Goal: Task Accomplishment & Management: Complete application form

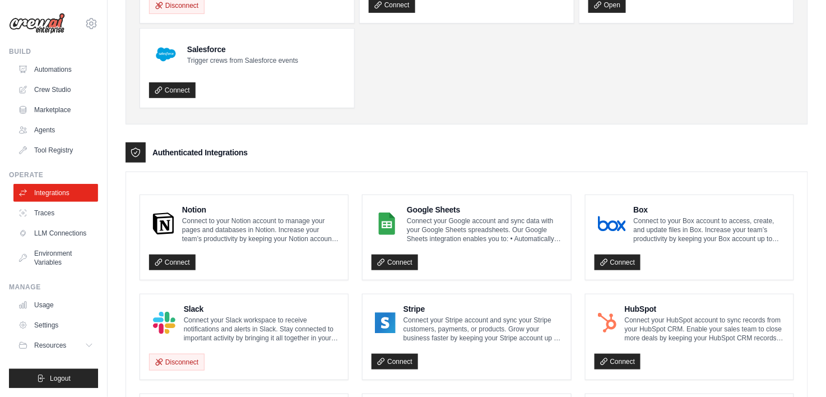
scroll to position [168, 0]
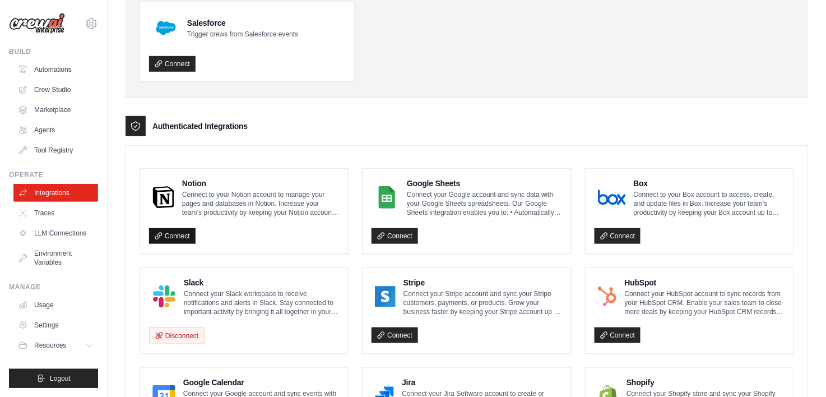
click at [181, 236] on link "Connect" at bounding box center [172, 236] width 47 height 16
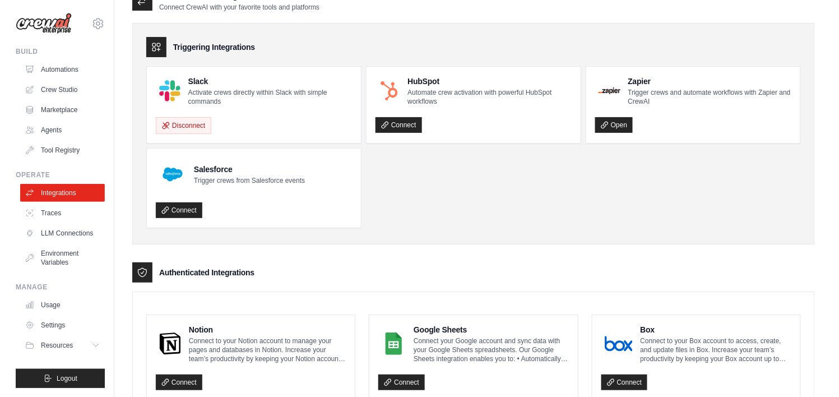
scroll to position [0, 0]
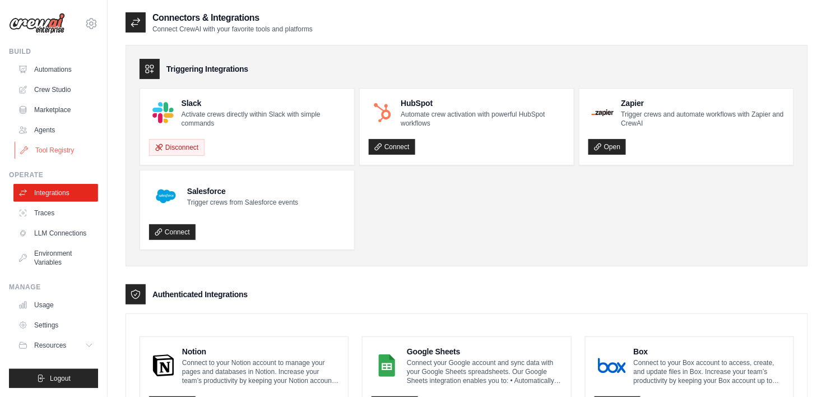
click at [62, 154] on link "Tool Registry" at bounding box center [57, 150] width 85 height 18
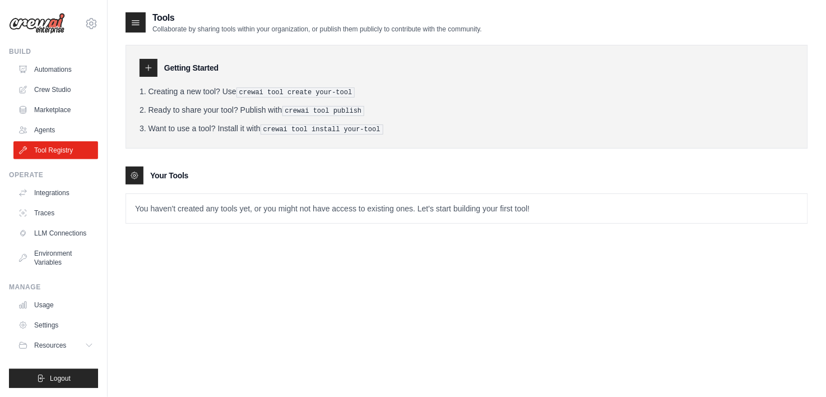
click at [145, 70] on icon at bounding box center [148, 67] width 9 height 9
click at [151, 70] on icon at bounding box center [148, 67] width 9 height 9
click at [140, 20] on icon at bounding box center [135, 22] width 11 height 11
click at [147, 68] on icon at bounding box center [148, 67] width 9 height 9
click at [137, 177] on icon at bounding box center [134, 175] width 9 height 9
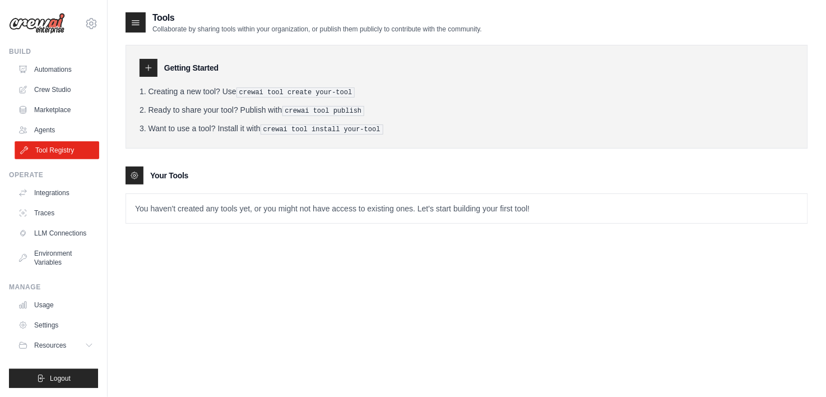
click at [56, 146] on link "Tool Registry" at bounding box center [57, 150] width 85 height 18
click at [151, 66] on icon at bounding box center [148, 67] width 9 height 9
click at [47, 215] on link "Traces" at bounding box center [57, 213] width 85 height 18
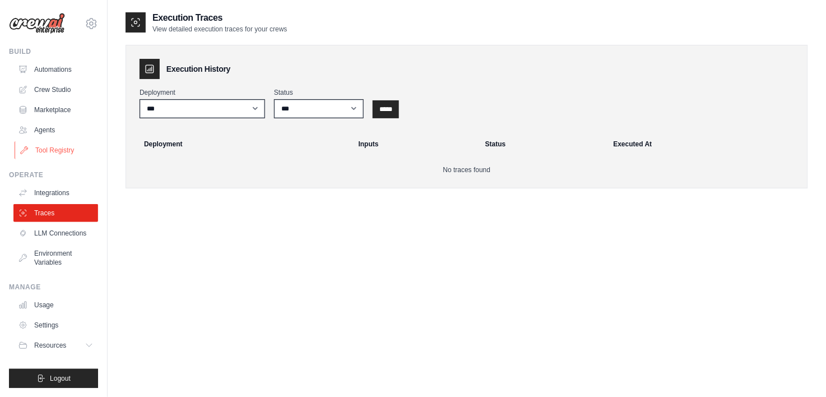
click at [63, 151] on link "Tool Registry" at bounding box center [57, 150] width 85 height 18
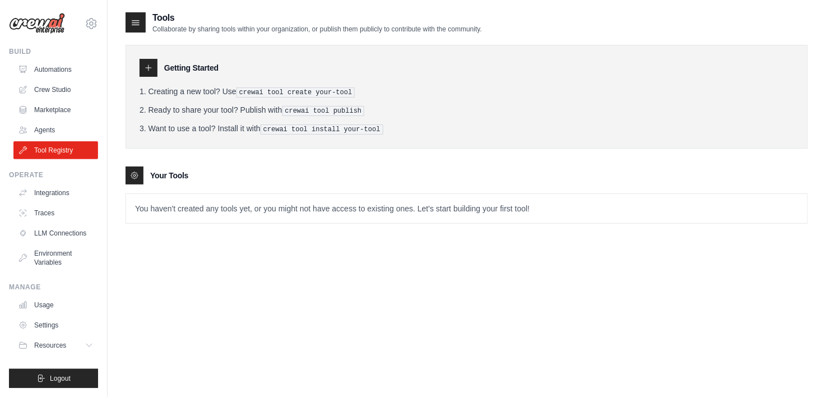
click at [132, 173] on icon at bounding box center [134, 175] width 9 height 9
click at [214, 202] on p "You haven't created any tools yet, or you might not have access to existing one…" at bounding box center [467, 208] width 682 height 29
click at [59, 70] on link "Automations" at bounding box center [57, 70] width 85 height 18
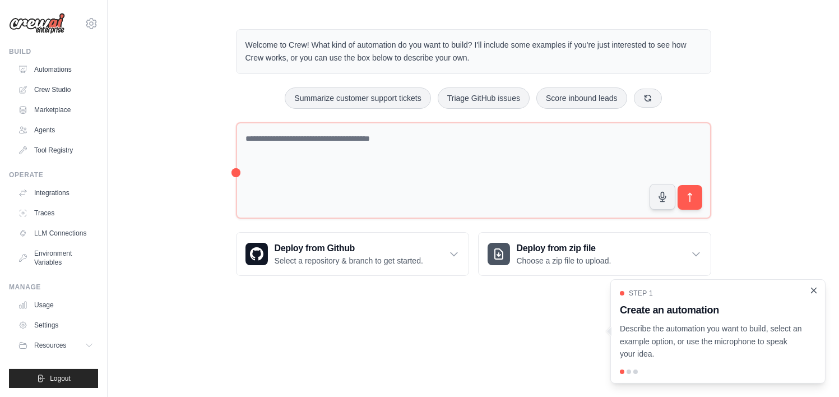
click at [816, 288] on icon "Close walkthrough" at bounding box center [814, 290] width 10 height 10
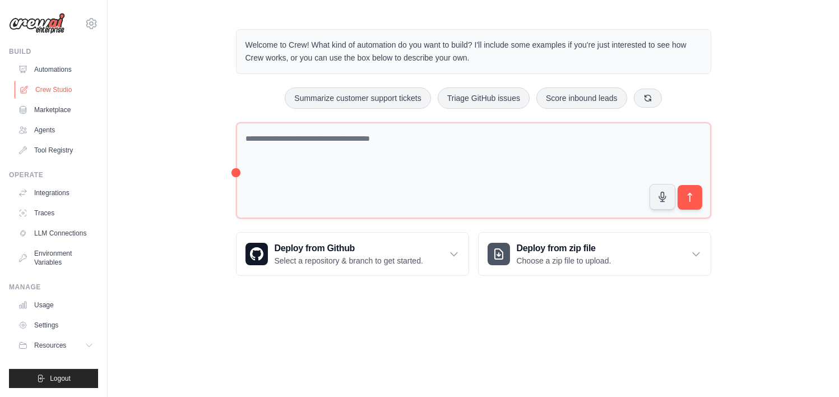
click at [59, 93] on link "Crew Studio" at bounding box center [57, 90] width 85 height 18
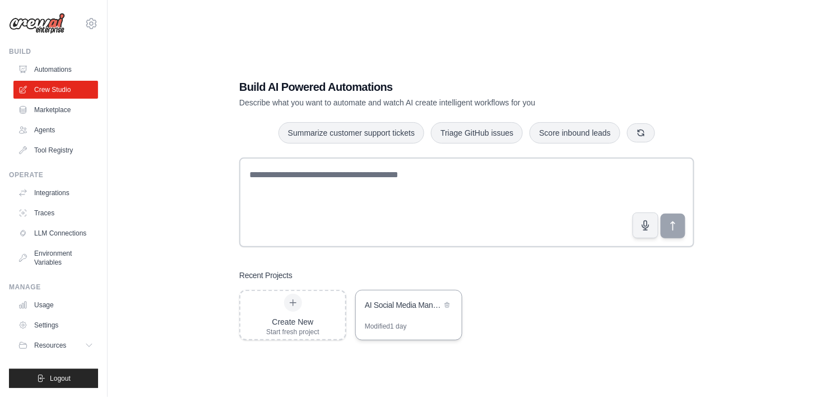
click at [385, 303] on div "AI Social Media Management Suite" at bounding box center [403, 304] width 77 height 11
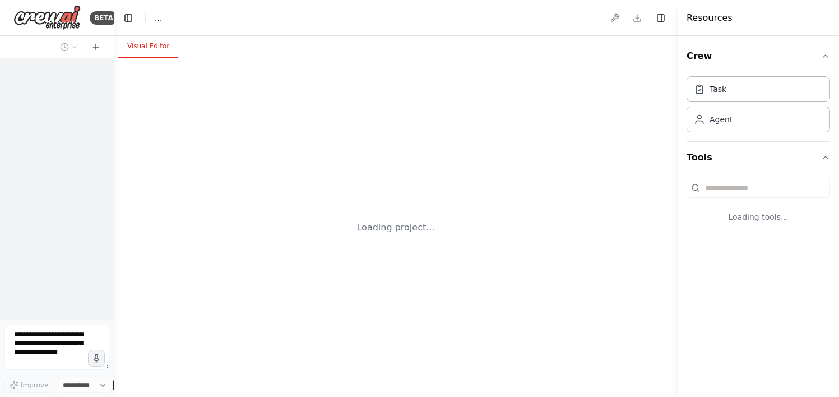
select select "****"
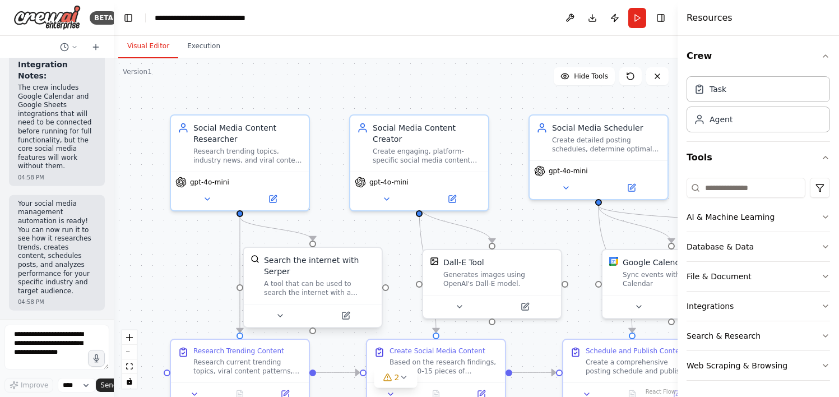
scroll to position [3642, 0]
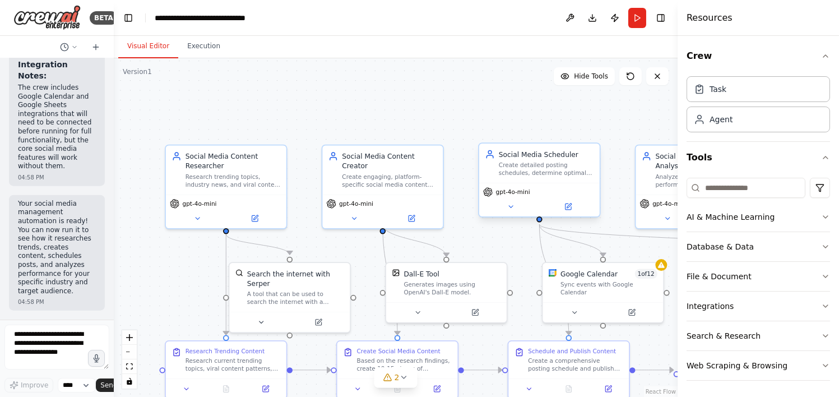
click at [529, 181] on div "Social Media Scheduler Create detailed posting schedules, determine optimal pos…" at bounding box center [539, 163] width 121 height 39
click at [558, 172] on div "Create detailed posting schedules, determine optimal posting times for {target_…" at bounding box center [546, 169] width 95 height 16
click at [576, 278] on div "Google Calendar 1 of 12 Sync events with Google Calendar" at bounding box center [609, 280] width 97 height 27
click at [569, 205] on icon at bounding box center [569, 206] width 4 height 4
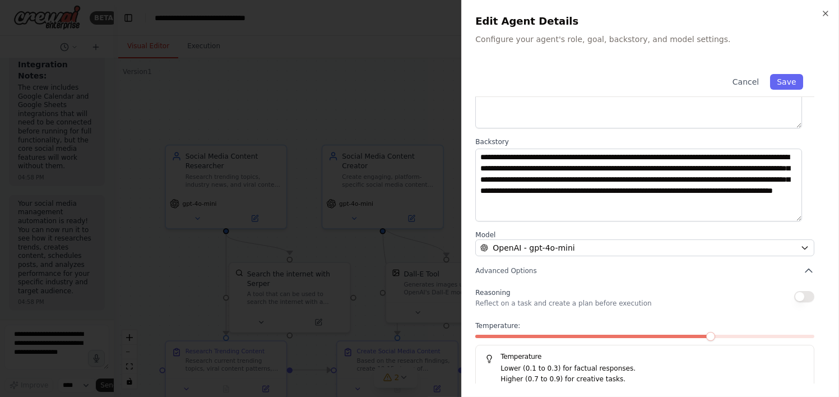
scroll to position [110, 0]
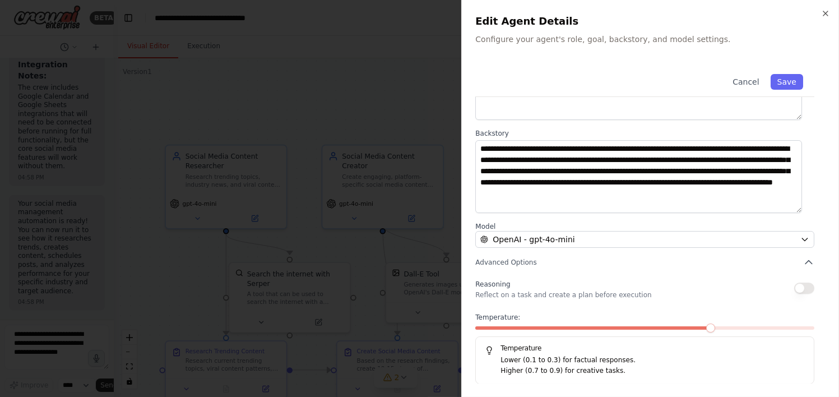
click at [438, 92] on div at bounding box center [419, 198] width 839 height 397
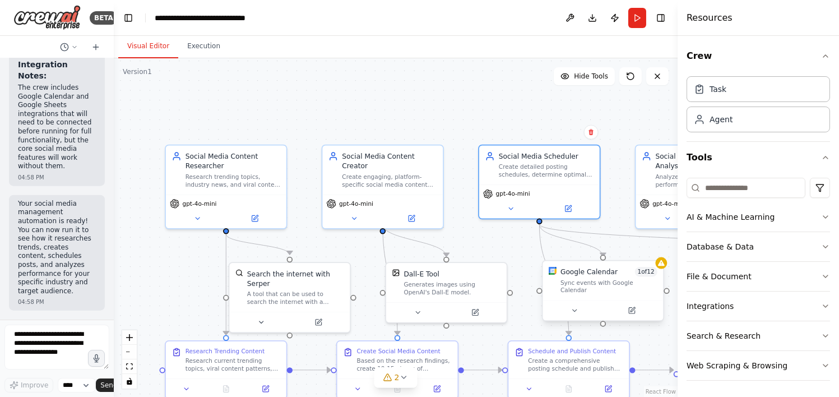
click at [603, 283] on div "Sync events with Google Calendar" at bounding box center [609, 287] width 97 height 16
click at [630, 308] on icon at bounding box center [632, 311] width 6 height 6
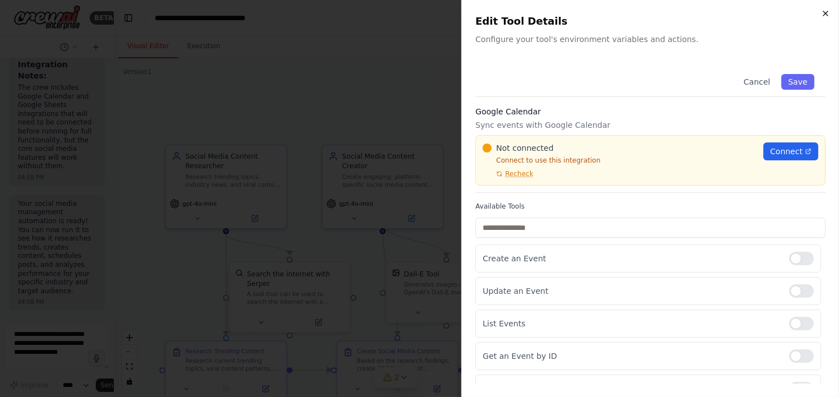
click at [828, 14] on icon "button" at bounding box center [825, 13] width 9 height 9
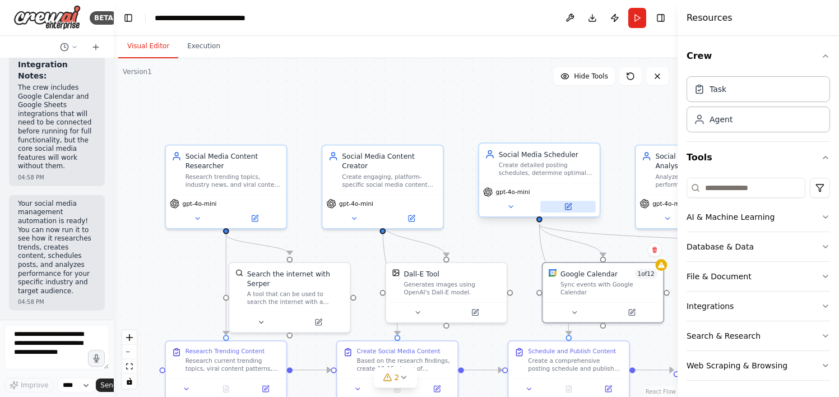
click at [568, 209] on icon at bounding box center [568, 207] width 6 height 6
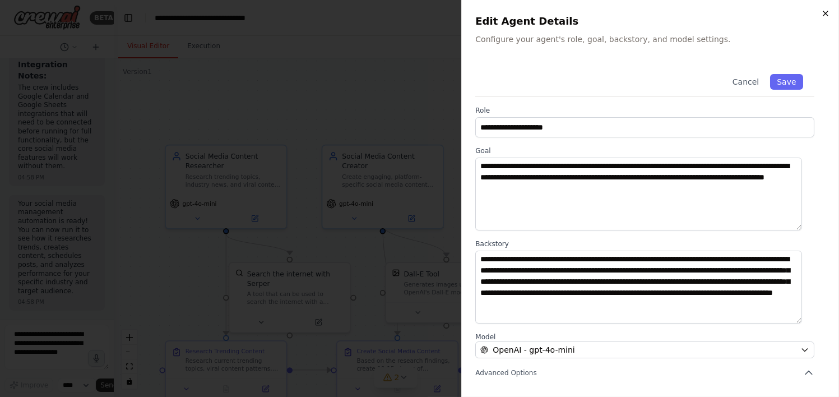
click at [823, 12] on icon "button" at bounding box center [825, 13] width 9 height 9
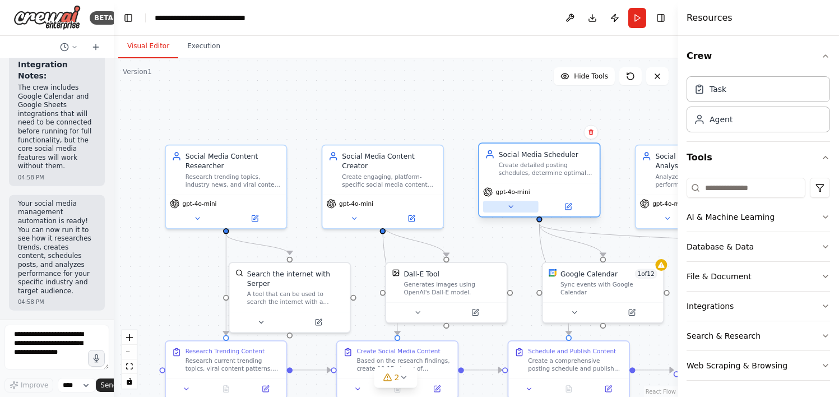
click at [511, 204] on icon at bounding box center [511, 207] width 8 height 8
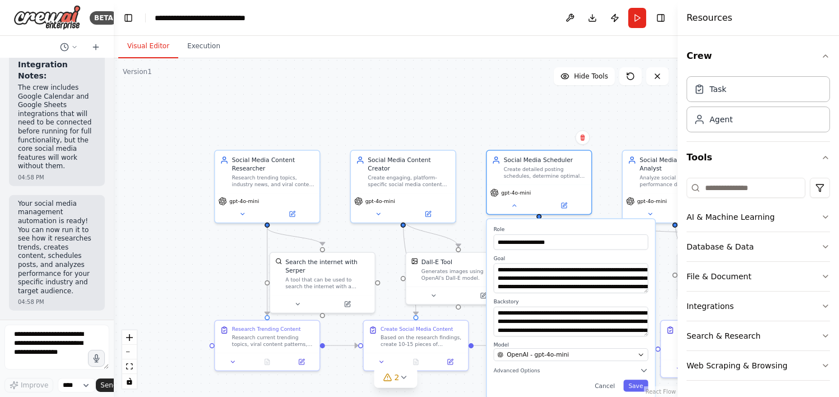
click at [554, 104] on div ".deletable-edge-delete-btn { width: 20px; height: 20px; border: 0px solid #ffff…" at bounding box center [396, 227] width 564 height 339
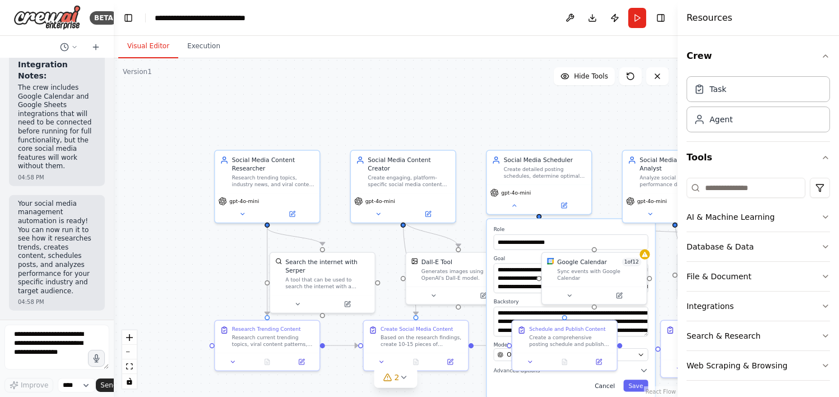
click at [603, 390] on button "Cancel" at bounding box center [605, 386] width 30 height 12
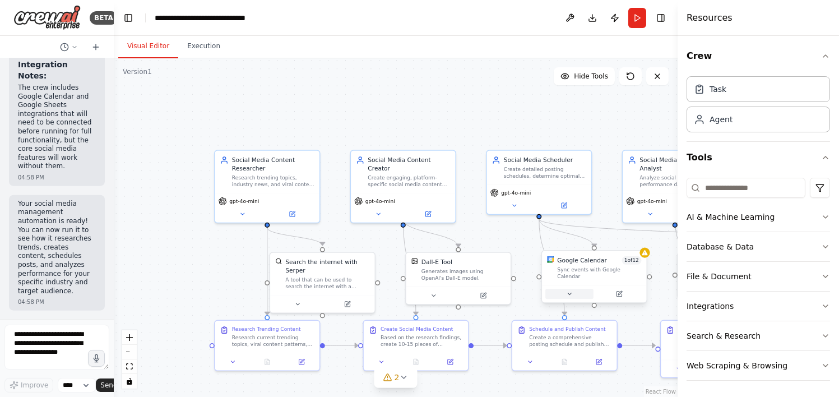
click at [569, 290] on icon at bounding box center [569, 293] width 7 height 7
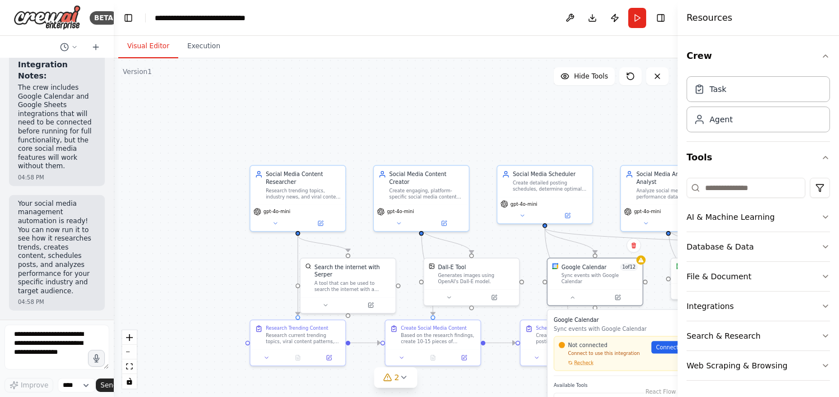
click at [338, 104] on div ".deletable-edge-delete-btn { width: 20px; height: 20px; border: 0px solid #ffff…" at bounding box center [396, 227] width 564 height 339
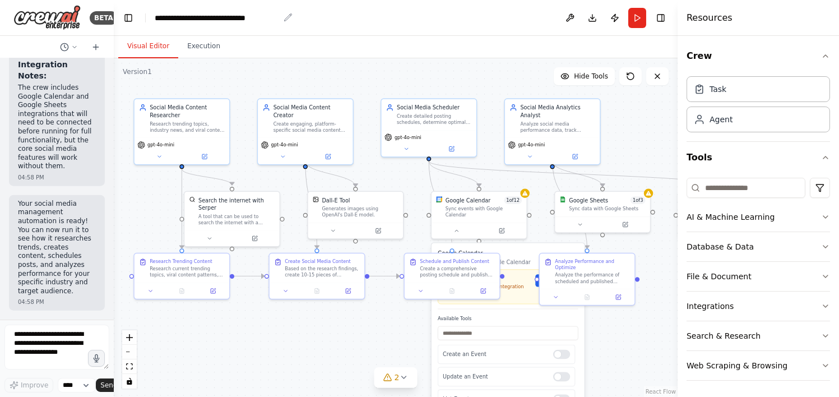
drag, startPoint x: 382, startPoint y: 89, endPoint x: 267, endPoint y: 22, distance: 133.4
click at [267, 22] on main "**********" at bounding box center [396, 198] width 564 height 397
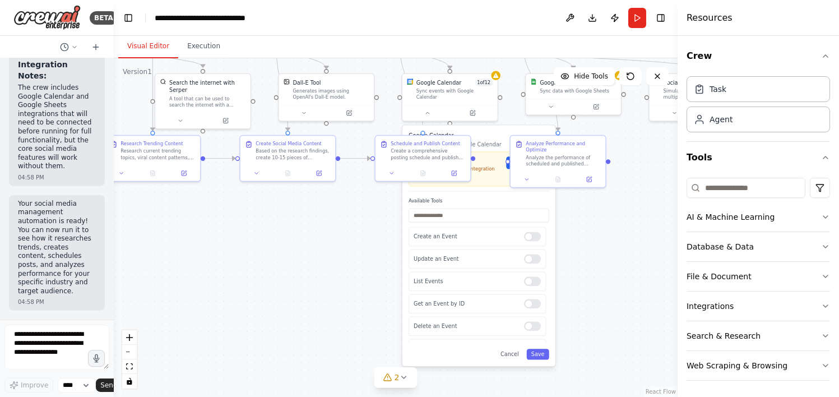
drag, startPoint x: 352, startPoint y: 350, endPoint x: 323, endPoint y: 233, distance: 120.6
click at [323, 233] on div ".deletable-edge-delete-btn { width: 20px; height: 20px; border: 0px solid #ffff…" at bounding box center [396, 227] width 564 height 339
click at [580, 266] on div ".deletable-edge-delete-btn { width: 20px; height: 20px; border: 0px solid #ffff…" at bounding box center [396, 227] width 564 height 339
click at [516, 349] on button "Cancel" at bounding box center [509, 354] width 27 height 11
click at [414, 155] on div "Create a comprehensive posting schedule and publish the created content across …" at bounding box center [428, 152] width 75 height 12
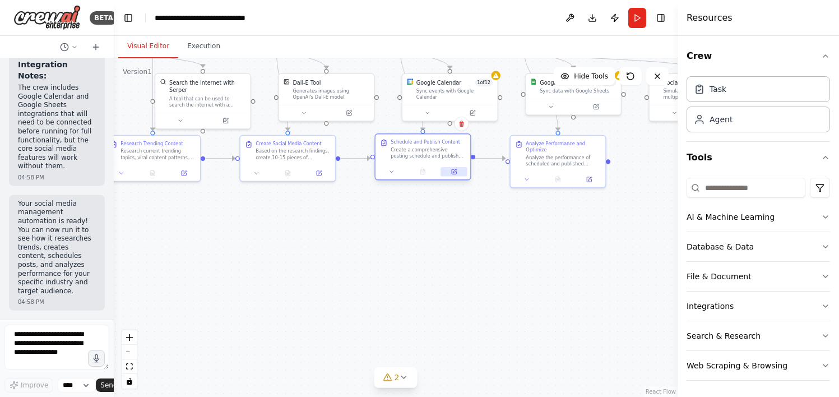
click at [450, 170] on button at bounding box center [454, 172] width 26 height 10
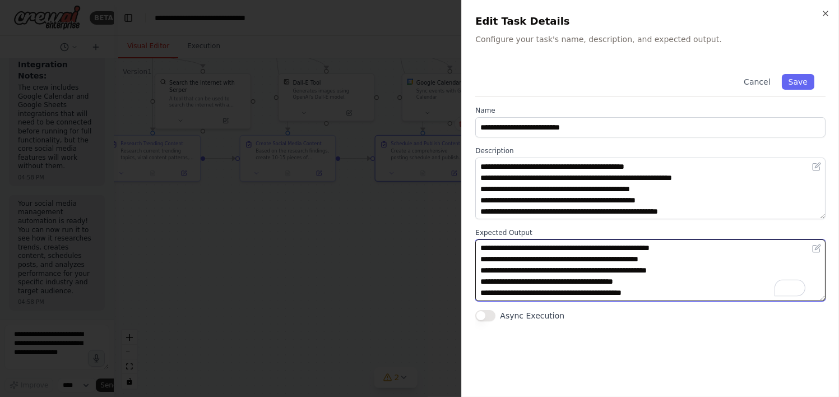
scroll to position [0, 0]
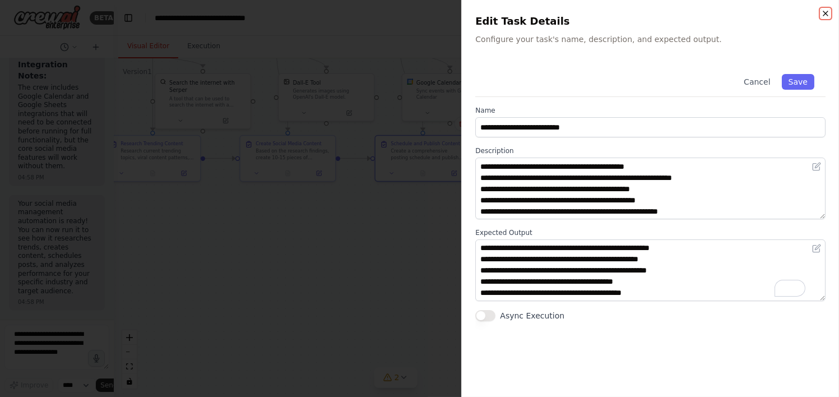
click at [826, 15] on icon "button" at bounding box center [825, 13] width 9 height 9
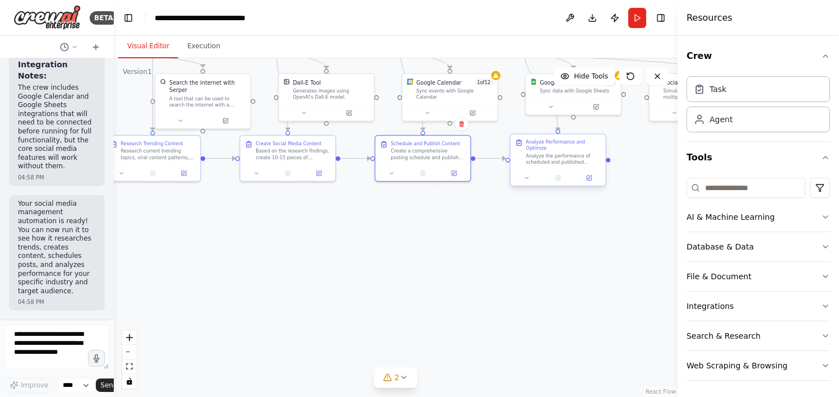
click at [567, 154] on div "Analyze the performance of scheduled and published content, track engagement me…" at bounding box center [563, 159] width 75 height 12
click at [555, 96] on div "Google Sheets 1 of 3 Sync data with Google Sheets" at bounding box center [573, 84] width 95 height 25
click at [600, 112] on div at bounding box center [573, 105] width 95 height 16
click at [595, 112] on div at bounding box center [573, 105] width 95 height 16
click at [554, 112] on div at bounding box center [573, 105] width 95 height 16
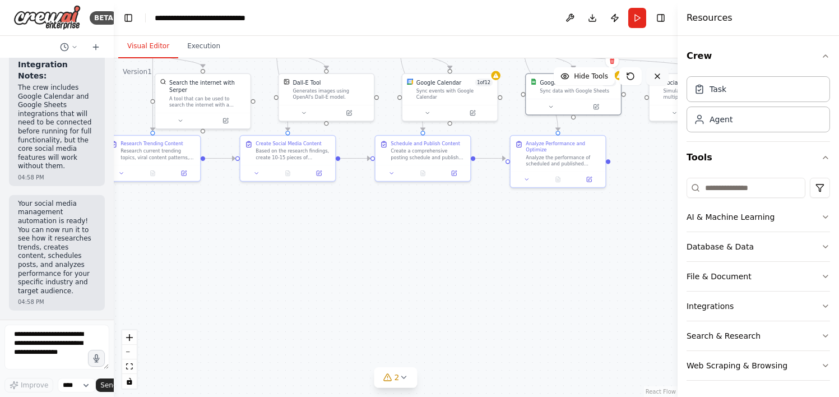
click at [656, 79] on icon at bounding box center [657, 76] width 9 height 9
click at [659, 73] on icon at bounding box center [657, 76] width 9 height 9
drag, startPoint x: 580, startPoint y: 246, endPoint x: 611, endPoint y: 186, distance: 67.5
click at [584, 244] on div ".deletable-edge-delete-btn { width: 20px; height: 20px; border: 0px solid #ffff…" at bounding box center [396, 227] width 564 height 339
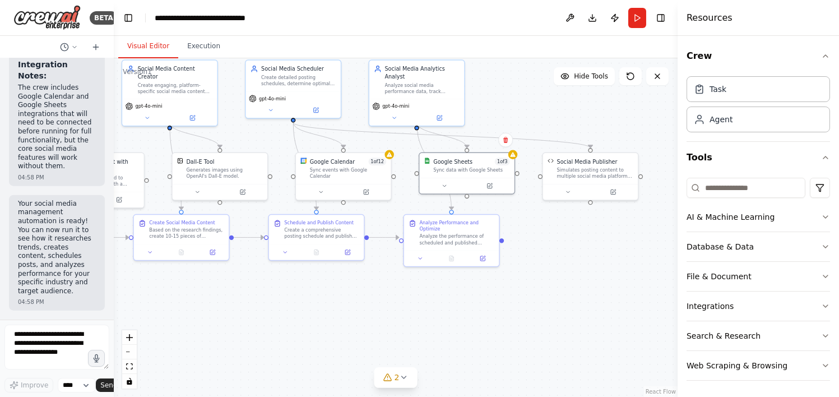
drag, startPoint x: 534, startPoint y: 239, endPoint x: 423, endPoint y: 321, distance: 137.6
click at [423, 321] on div ".deletable-edge-delete-btn { width: 20px; height: 20px; border: 0px solid #ffff…" at bounding box center [396, 227] width 564 height 339
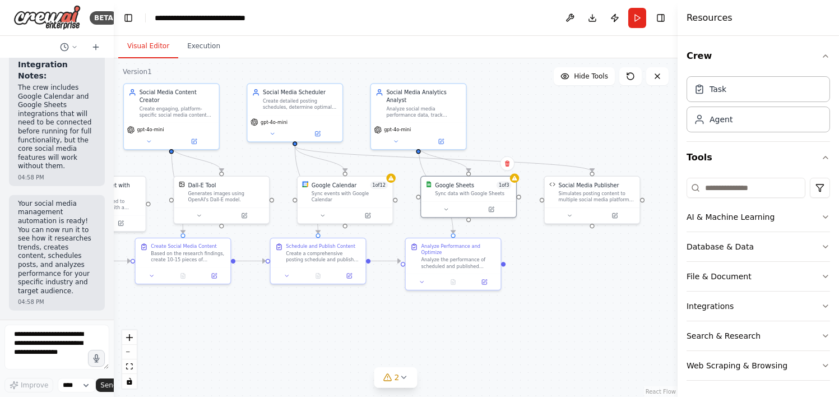
drag, startPoint x: 569, startPoint y: 263, endPoint x: 571, endPoint y: 287, distance: 23.6
click at [571, 287] on div ".deletable-edge-delete-btn { width: 20px; height: 20px; border: 0px solid #ffff…" at bounding box center [396, 227] width 564 height 339
click at [421, 108] on div "Social Media Analytics Analyst Analyze social media performance data, track eng…" at bounding box center [418, 101] width 95 height 39
click at [440, 137] on icon at bounding box center [441, 139] width 4 height 4
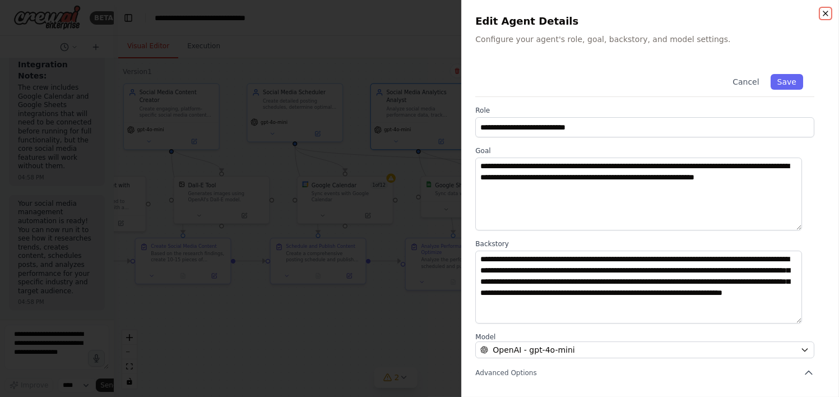
click at [825, 11] on icon "button" at bounding box center [825, 13] width 9 height 9
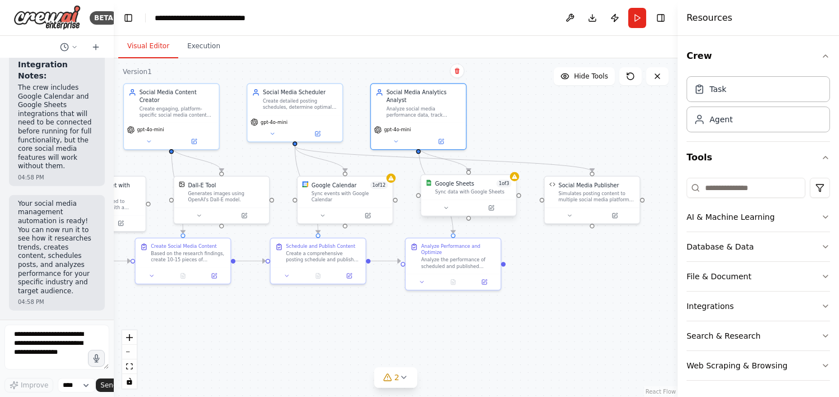
click at [458, 195] on div "Sync data with Google Sheets" at bounding box center [473, 192] width 76 height 6
click at [449, 204] on button at bounding box center [446, 209] width 44 height 10
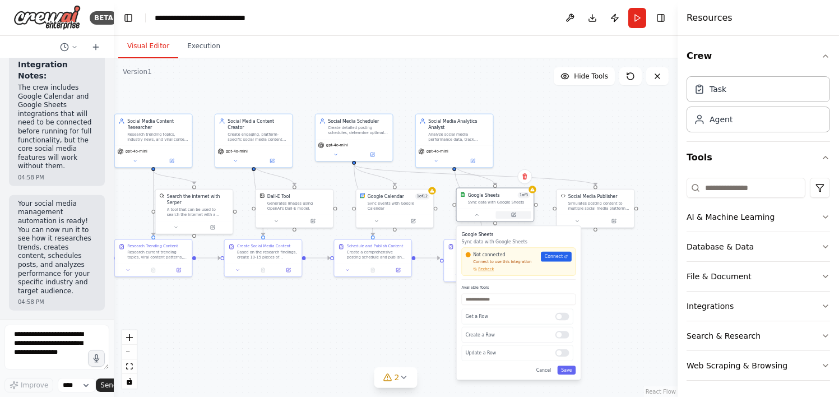
click at [513, 214] on icon at bounding box center [514, 215] width 4 height 4
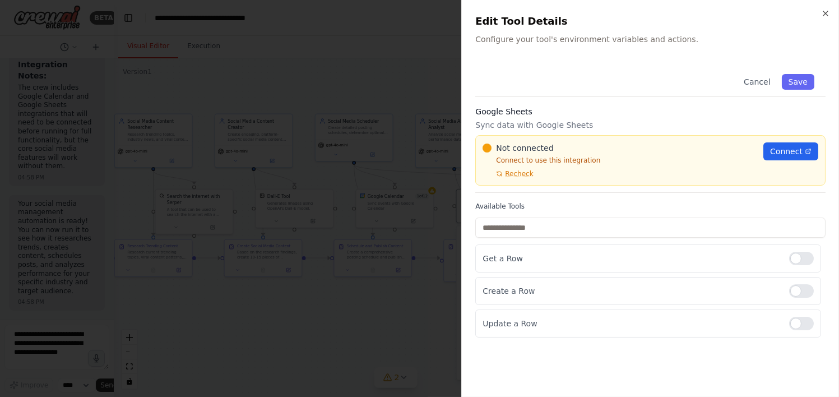
drag, startPoint x: 759, startPoint y: 81, endPoint x: 803, endPoint y: 141, distance: 74.6
click at [780, 135] on div "Cancel Save Google Sheets Sync data with Google Sheets Not connected Connect to…" at bounding box center [650, 200] width 350 height 275
click at [795, 147] on span "Connect" at bounding box center [786, 151] width 33 height 11
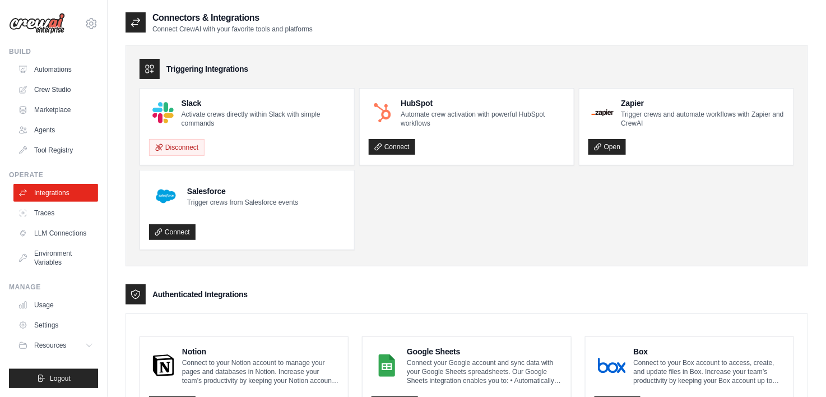
drag, startPoint x: 384, startPoint y: 364, endPoint x: 430, endPoint y: 335, distance: 54.7
click at [384, 364] on img at bounding box center [387, 365] width 24 height 22
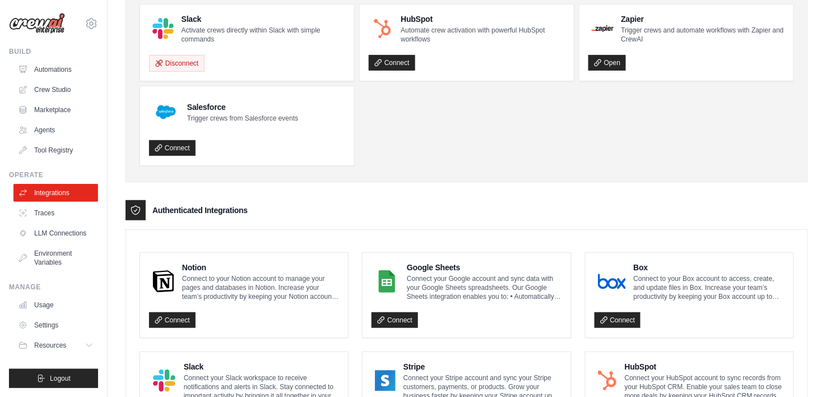
scroll to position [168, 0]
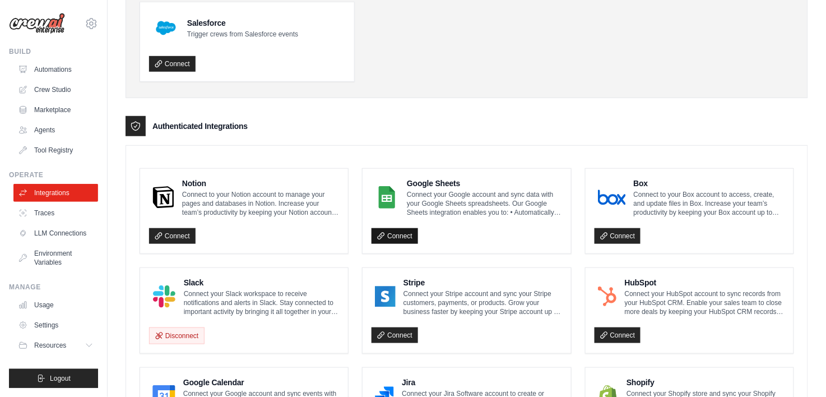
click at [400, 234] on link "Connect" at bounding box center [395, 236] width 47 height 16
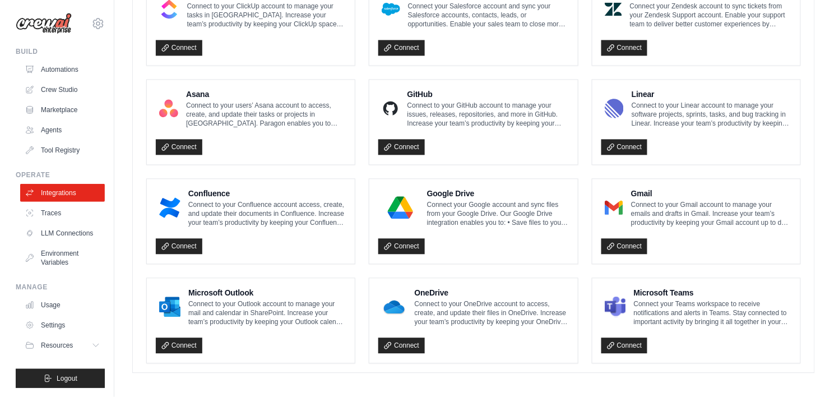
scroll to position [655, 0]
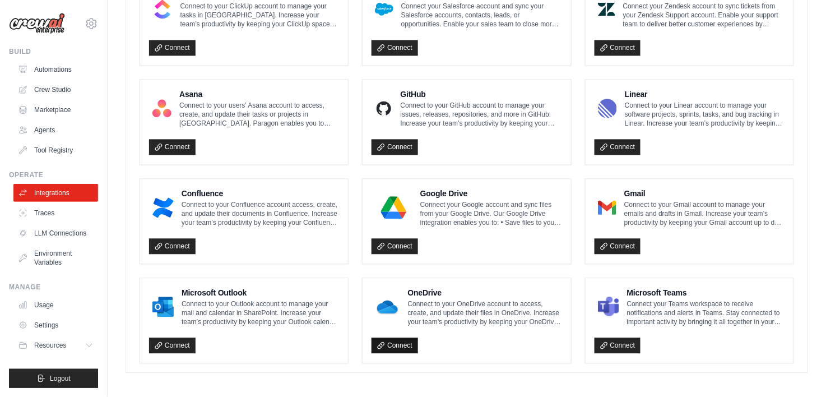
click at [405, 338] on link "Connect" at bounding box center [395, 346] width 47 height 16
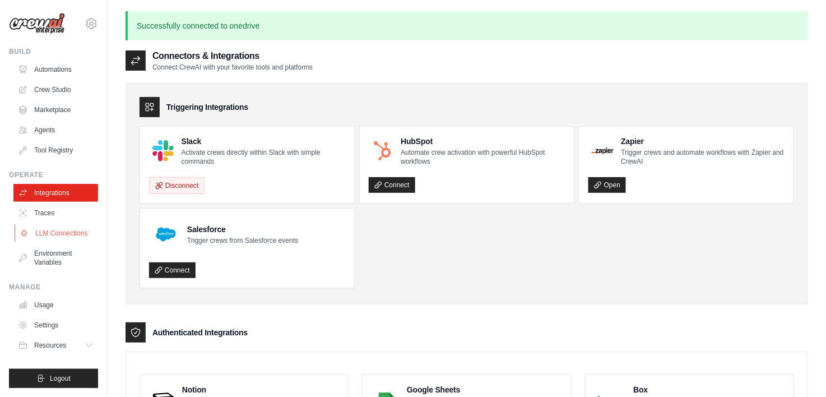
click at [71, 236] on link "LLM Connections" at bounding box center [57, 233] width 85 height 18
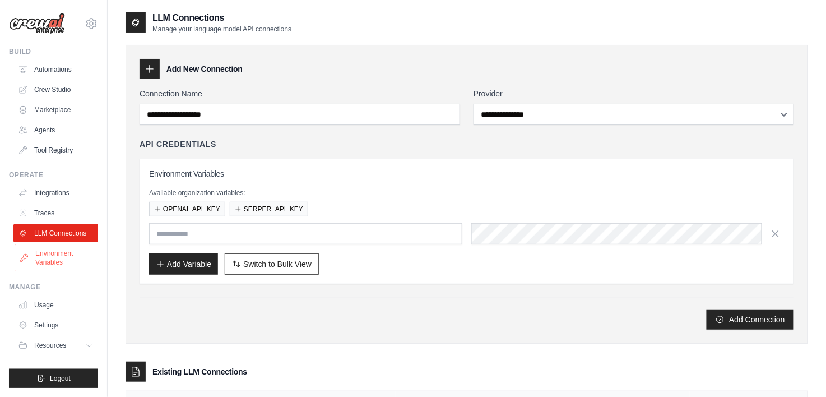
click at [63, 257] on link "Environment Variables" at bounding box center [57, 257] width 85 height 27
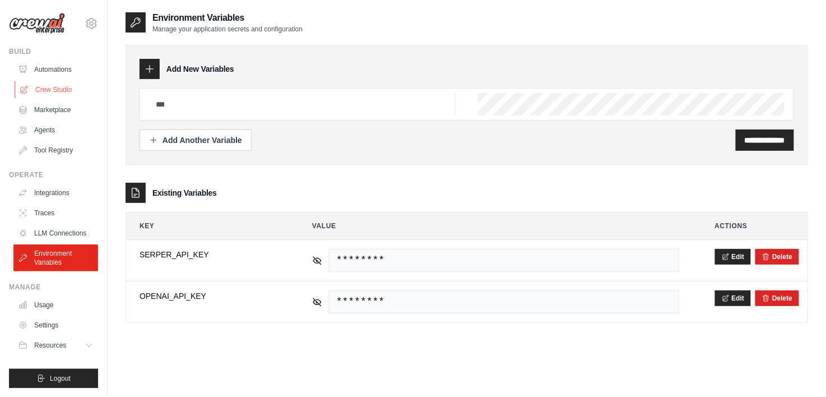
click at [60, 90] on link "Crew Studio" at bounding box center [57, 90] width 85 height 18
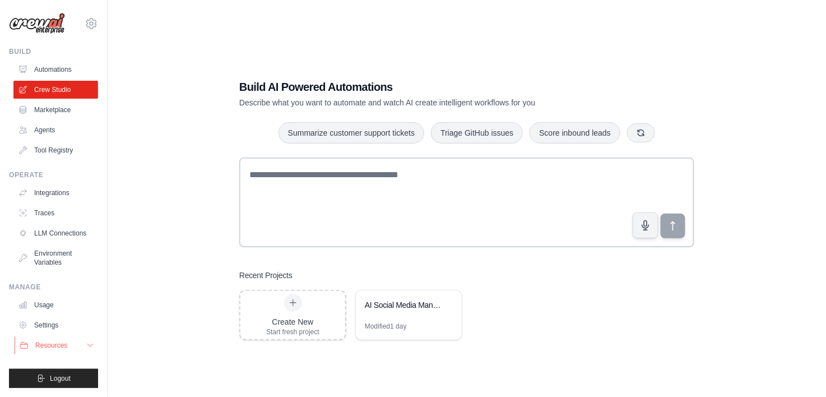
click at [86, 346] on icon at bounding box center [90, 345] width 9 height 9
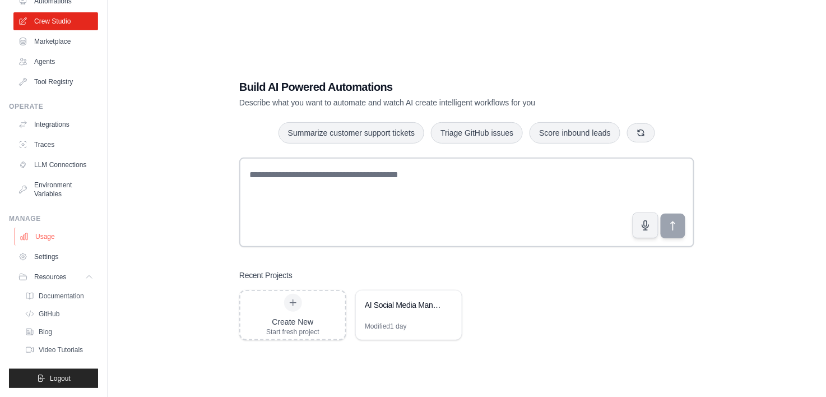
scroll to position [86, 0]
click at [48, 327] on span "Blog" at bounding box center [46, 331] width 13 height 9
click at [58, 73] on link "Tool Registry" at bounding box center [57, 82] width 85 height 18
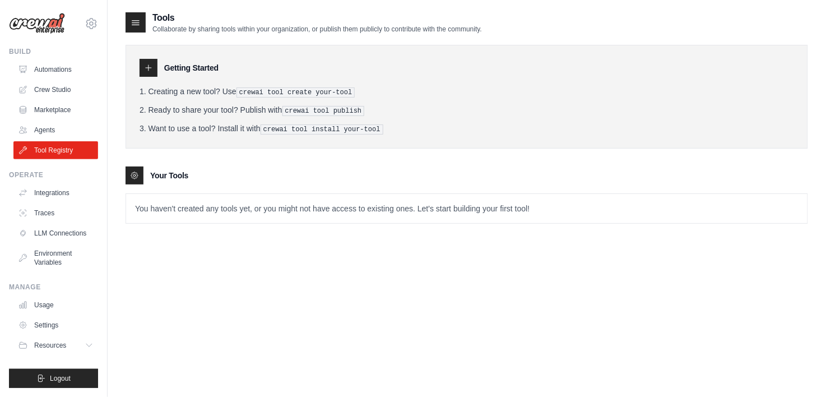
click at [145, 66] on icon at bounding box center [148, 67] width 9 height 9
click at [149, 67] on icon at bounding box center [149, 68] width 6 height 6
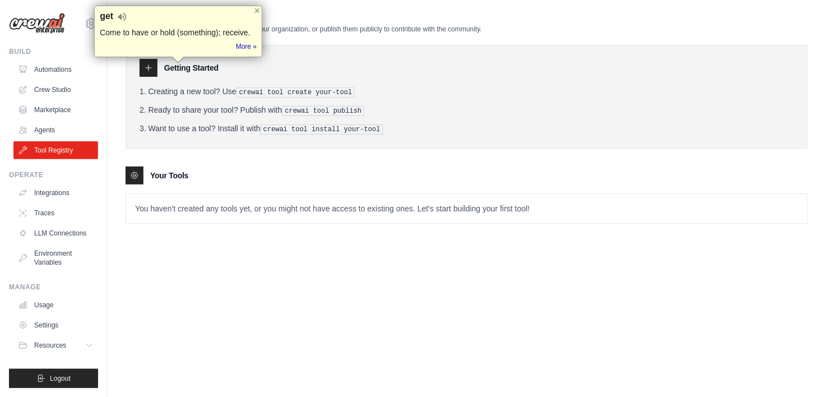
click at [209, 174] on div "Your Tools" at bounding box center [467, 176] width 683 height 18
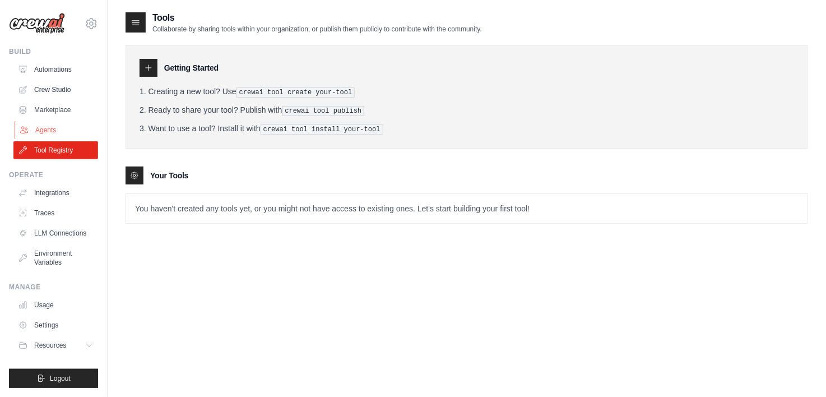
click at [52, 128] on link "Agents" at bounding box center [57, 130] width 85 height 18
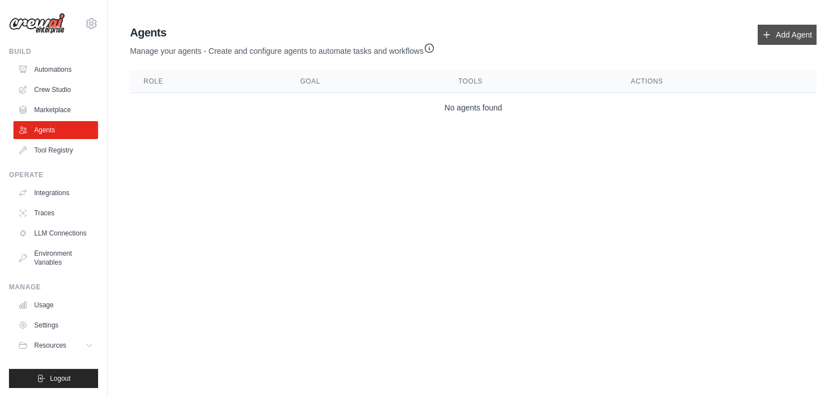
click at [788, 31] on link "Add Agent" at bounding box center [787, 35] width 59 height 20
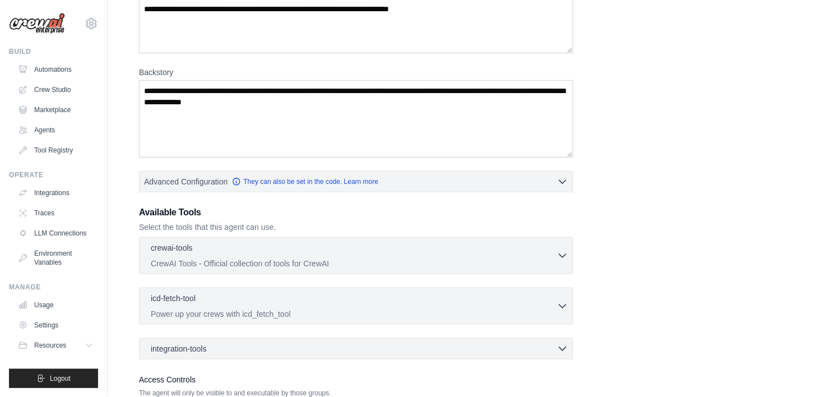
scroll to position [204, 0]
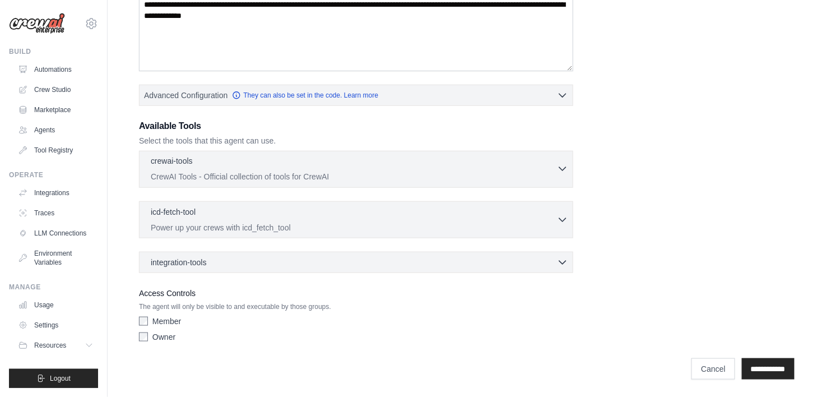
click at [565, 168] on icon "button" at bounding box center [563, 169] width 7 height 3
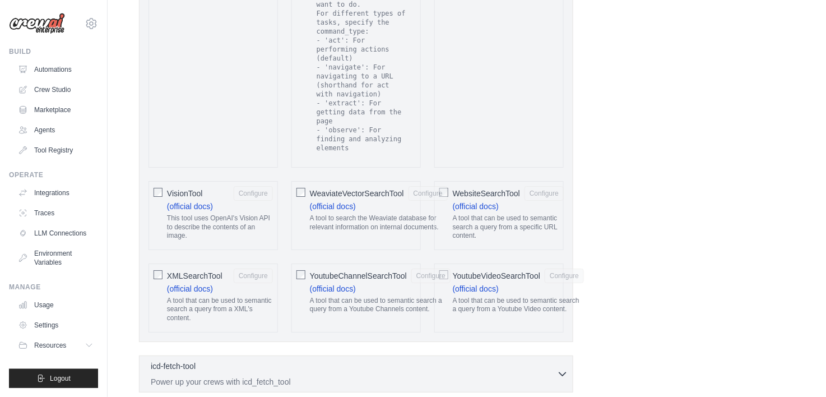
scroll to position [2345, 0]
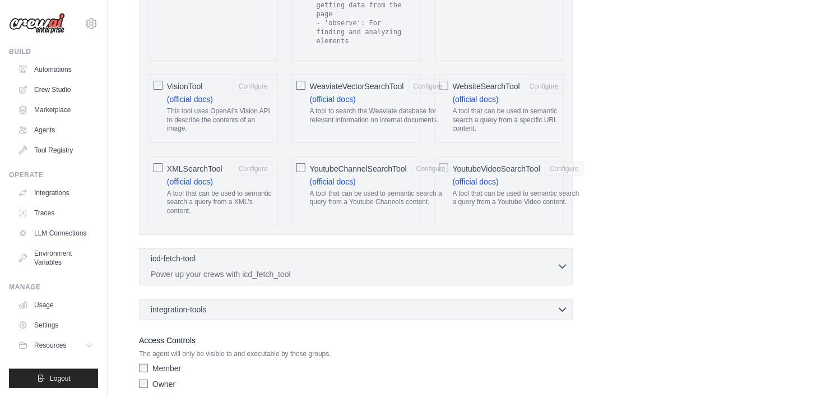
click at [566, 261] on icon "button" at bounding box center [562, 266] width 11 height 11
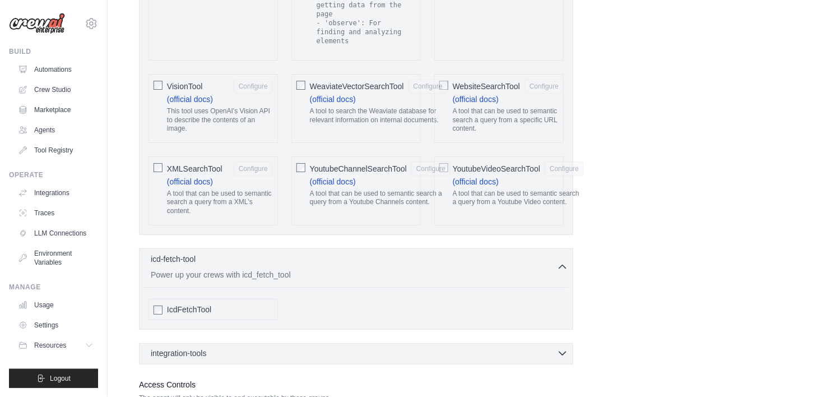
click at [558, 348] on icon "button" at bounding box center [562, 353] width 11 height 11
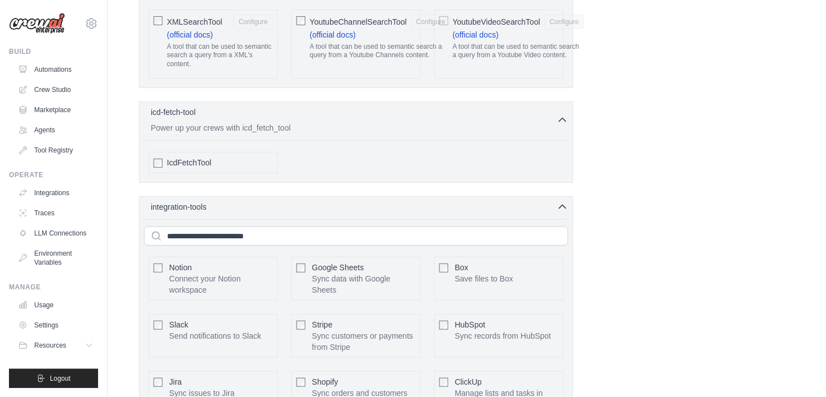
scroll to position [2598, 0]
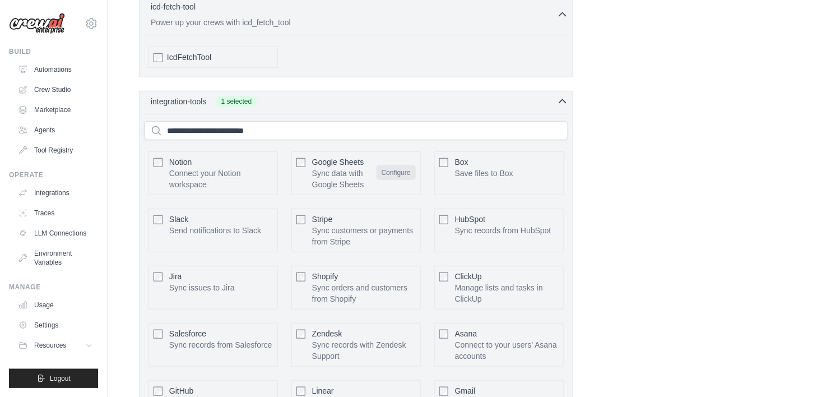
click at [400, 165] on button "Configure" at bounding box center [396, 172] width 39 height 15
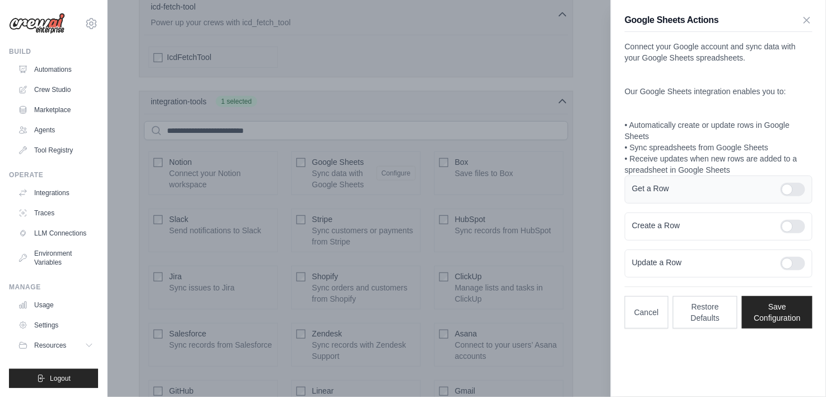
click at [787, 189] on div at bounding box center [793, 189] width 25 height 13
click at [788, 223] on div at bounding box center [793, 226] width 25 height 13
click at [795, 259] on div at bounding box center [793, 263] width 25 height 13
click at [784, 311] on button "Save Configuration" at bounding box center [777, 311] width 71 height 33
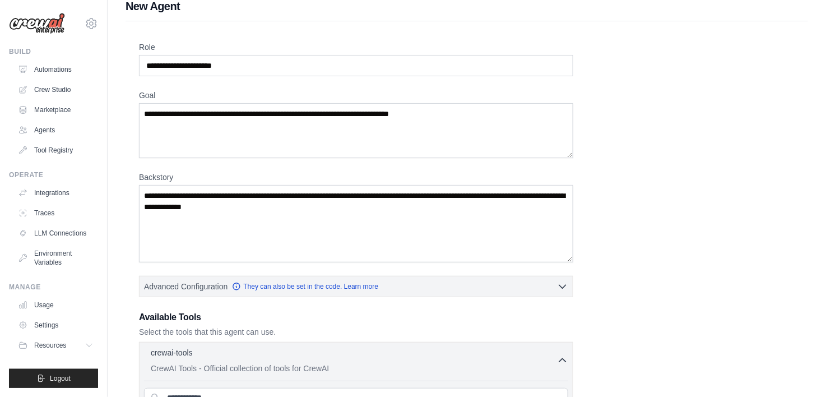
scroll to position [0, 0]
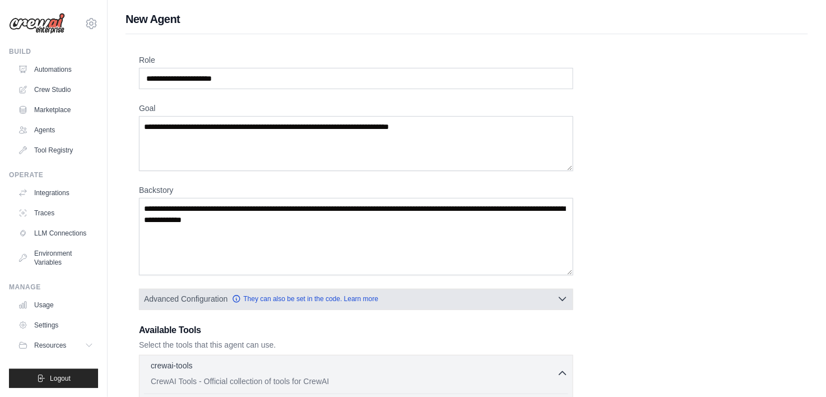
click at [562, 298] on icon "button" at bounding box center [562, 298] width 11 height 11
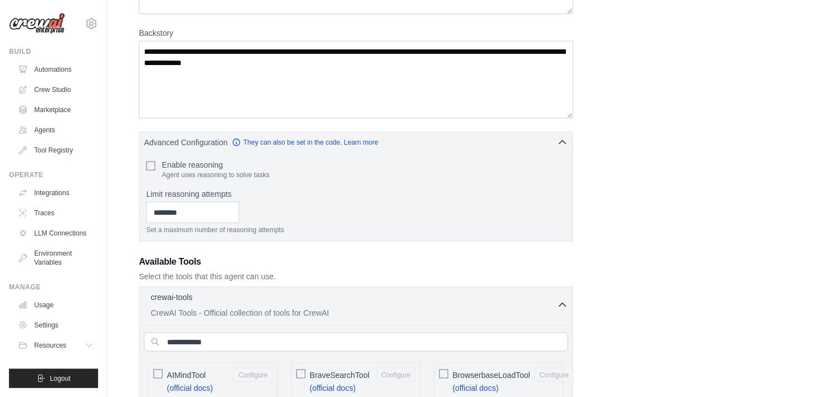
scroll to position [168, 0]
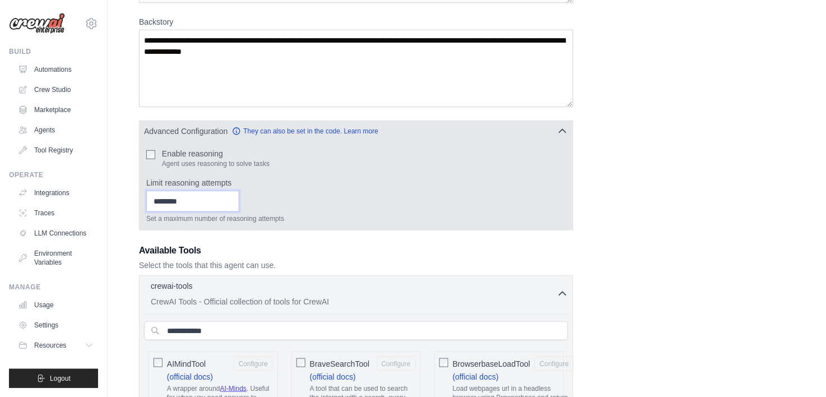
click at [239, 197] on input "Limit reasoning attempts" at bounding box center [192, 201] width 93 height 21
click at [239, 207] on input "Limit reasoning attempts" at bounding box center [192, 201] width 93 height 21
type input "*"
click at [239, 197] on input "*" at bounding box center [192, 201] width 93 height 21
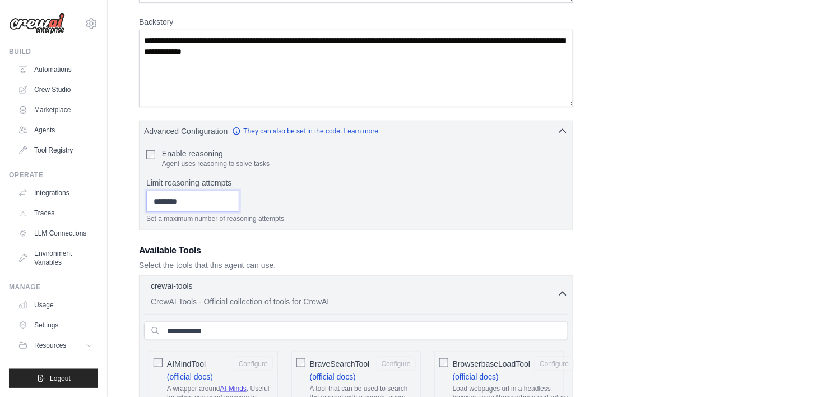
drag, startPoint x: 214, startPoint y: 200, endPoint x: 107, endPoint y: 200, distance: 107.1
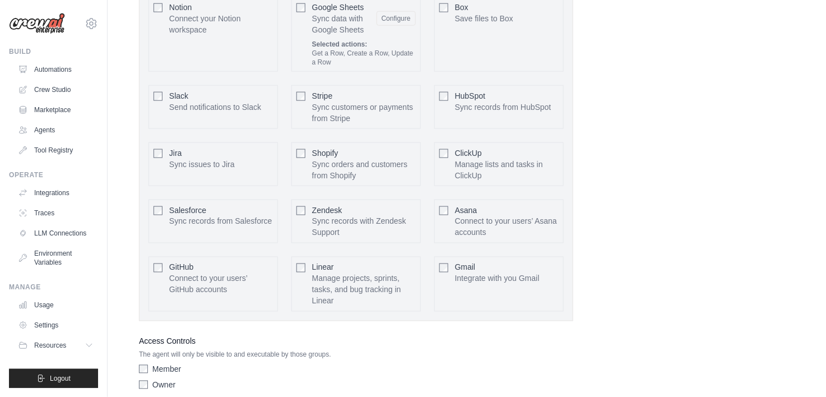
scroll to position [2865, 0]
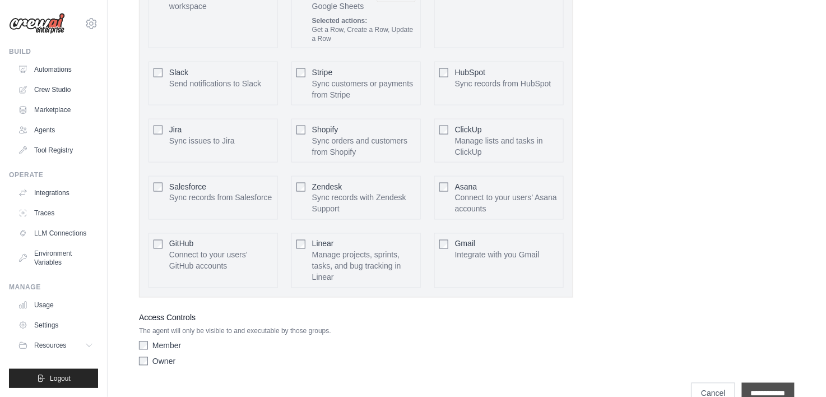
click at [759, 383] on input "**********" at bounding box center [768, 393] width 53 height 21
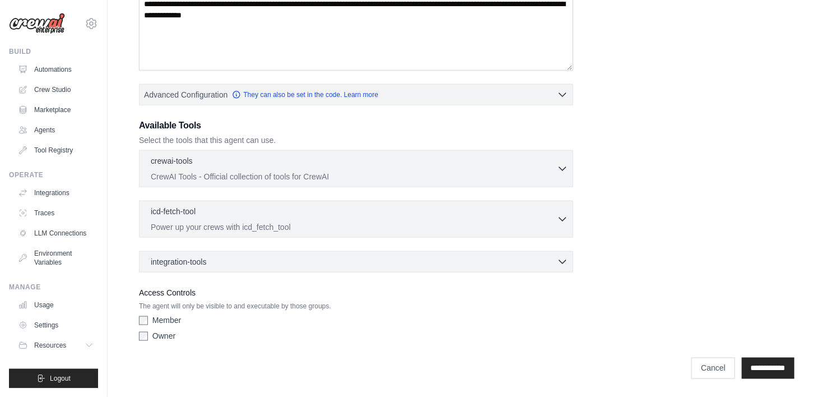
scroll to position [0, 0]
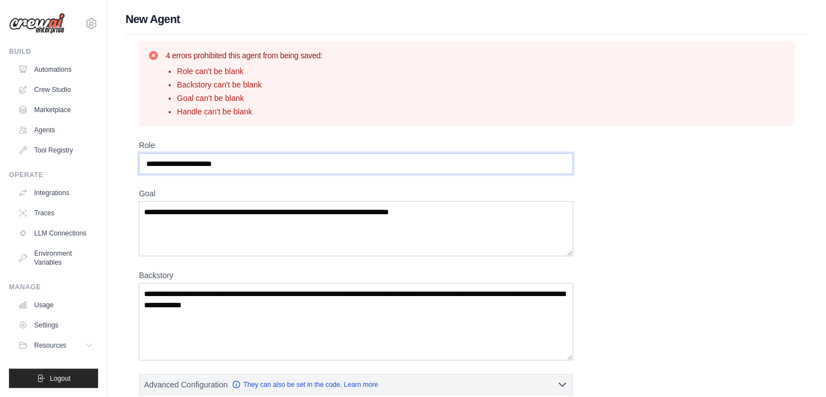
click at [382, 169] on input "Role" at bounding box center [356, 163] width 435 height 21
type input "**********"
drag, startPoint x: 471, startPoint y: 211, endPoint x: 165, endPoint y: 220, distance: 306.3
click at [165, 220] on textarea "Goal" at bounding box center [356, 228] width 435 height 55
drag, startPoint x: 147, startPoint y: 214, endPoint x: 484, endPoint y: 215, distance: 337.0
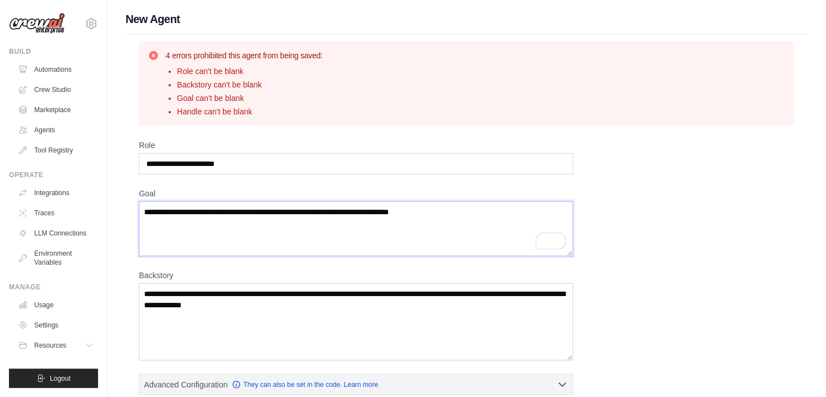
click at [442, 211] on textarea "Goal" at bounding box center [356, 228] width 435 height 55
click at [258, 207] on textarea "**********" at bounding box center [356, 228] width 435 height 55
type textarea "**********"
click at [179, 295] on textarea "Backstory" at bounding box center [356, 321] width 435 height 77
